Goal: Navigation & Orientation: Find specific page/section

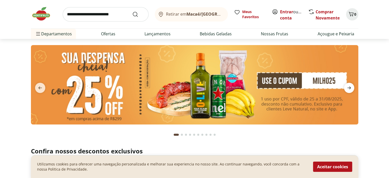
click at [350, 87] on icon "next" at bounding box center [349, 87] width 4 height 3
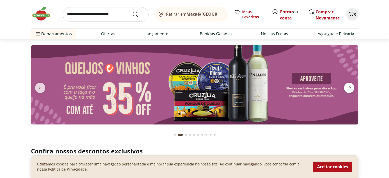
click at [350, 87] on icon "next" at bounding box center [349, 87] width 4 height 3
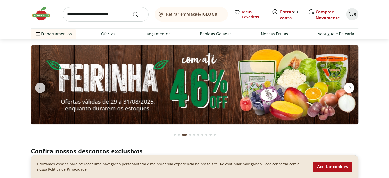
click at [350, 87] on icon "next" at bounding box center [349, 87] width 4 height 3
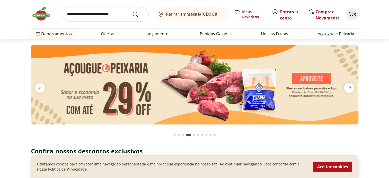
click at [350, 87] on icon "next" at bounding box center [349, 87] width 4 height 3
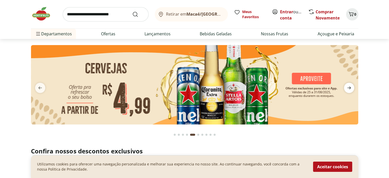
click at [350, 87] on icon "next" at bounding box center [349, 87] width 4 height 3
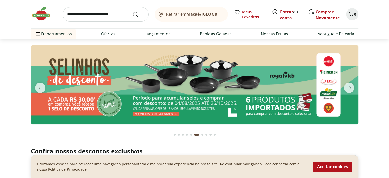
click at [259, 110] on img at bounding box center [194, 84] width 327 height 79
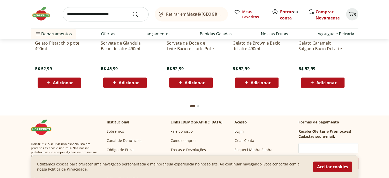
scroll to position [1535, 0]
